Goal: Connect with others: Connect with others

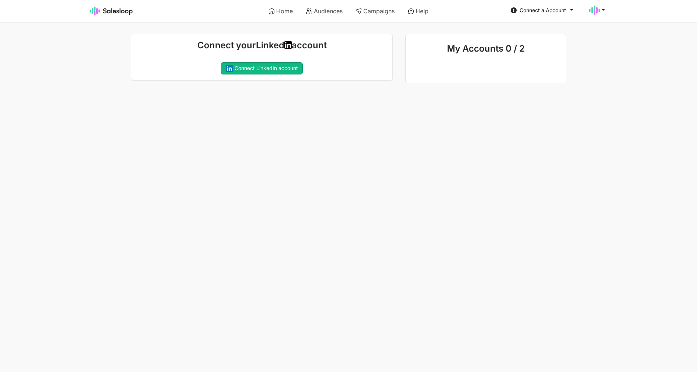
click at [465, 108] on html "Home Audiences Campaigns Help Connect a Account jobs: [DATE] 11:46:24 AM Audien…" at bounding box center [348, 54] width 697 height 108
click at [294, 10] on link "Home" at bounding box center [280, 11] width 35 height 13
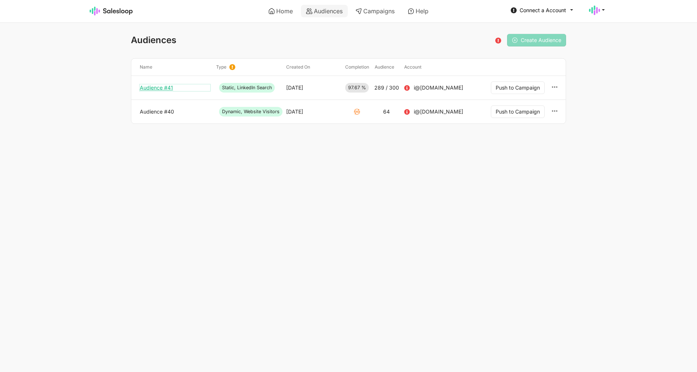
click at [164, 87] on link "Audience #41" at bounding box center [175, 87] width 70 height 7
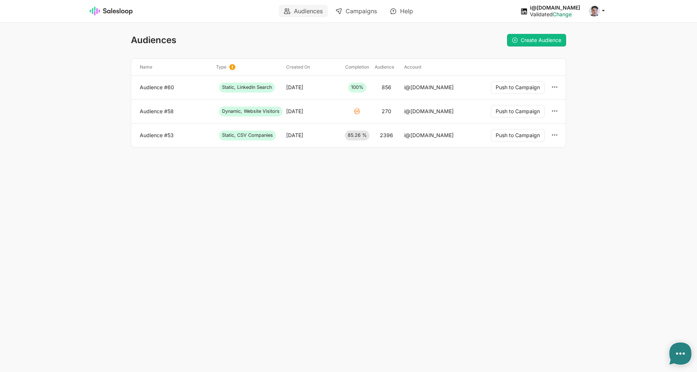
click at [572, 15] on link "Change" at bounding box center [562, 14] width 19 height 6
type textarea "x"
